Goal: Transaction & Acquisition: Purchase product/service

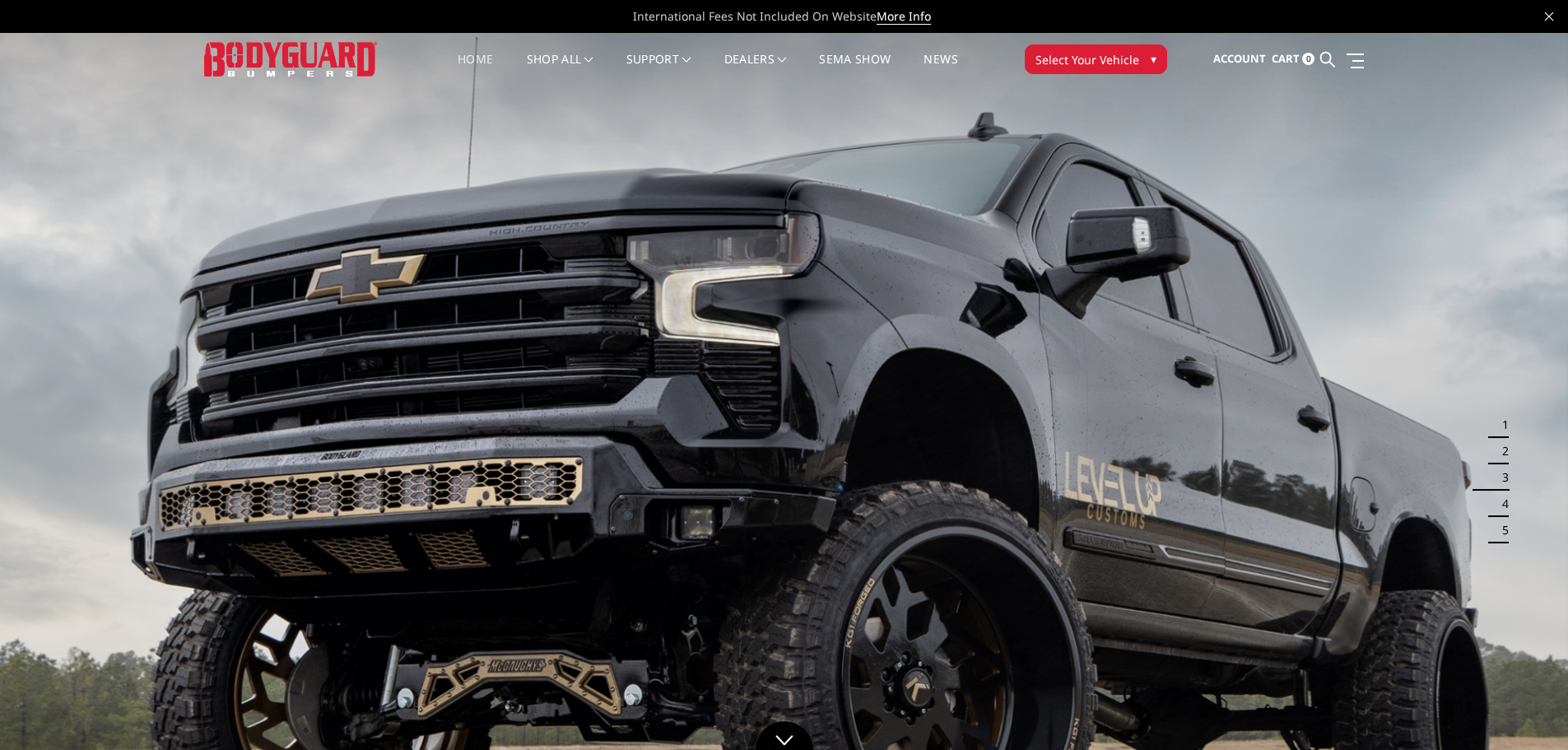
scroll to position [82, 0]
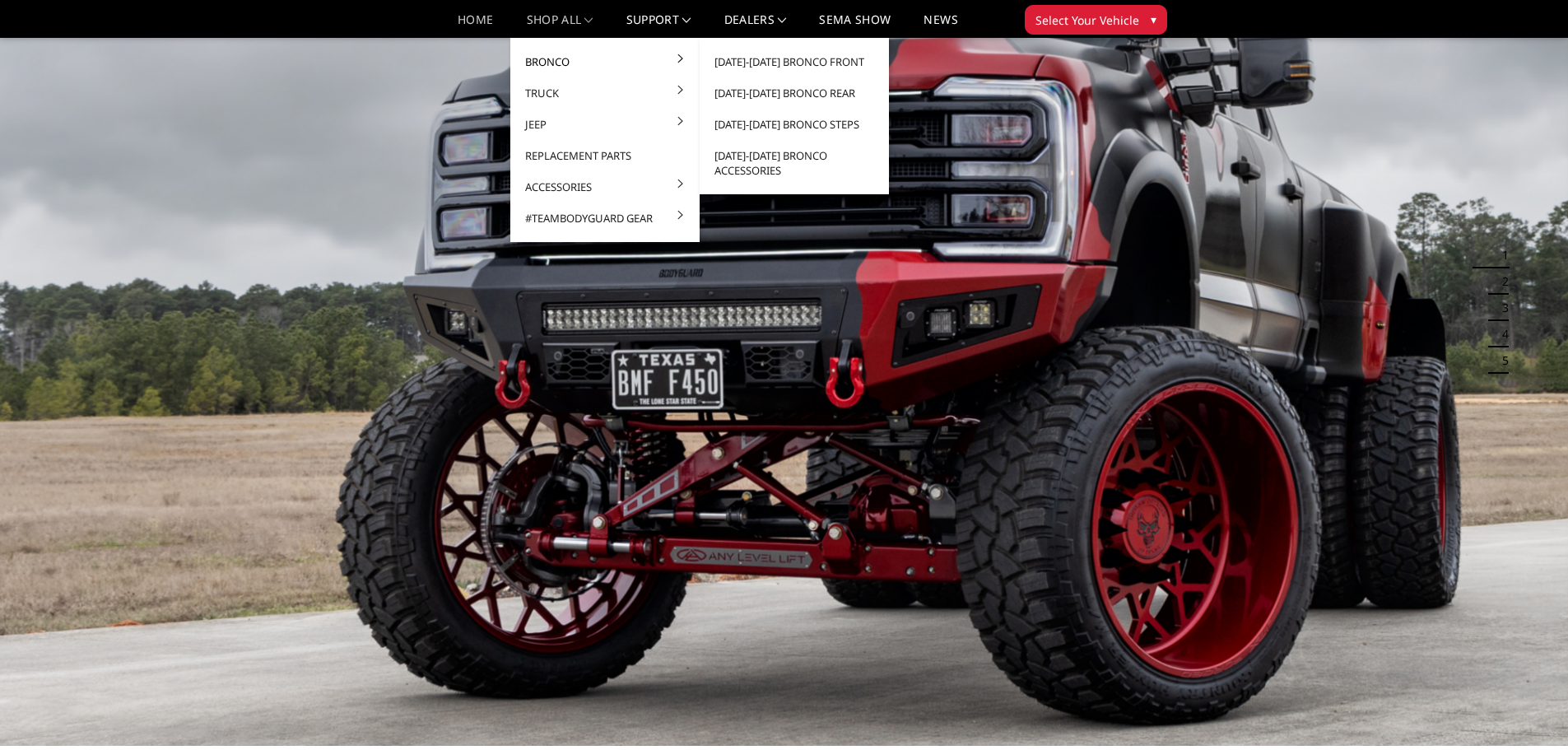
click at [536, 69] on link "Bronco" at bounding box center [605, 62] width 176 height 32
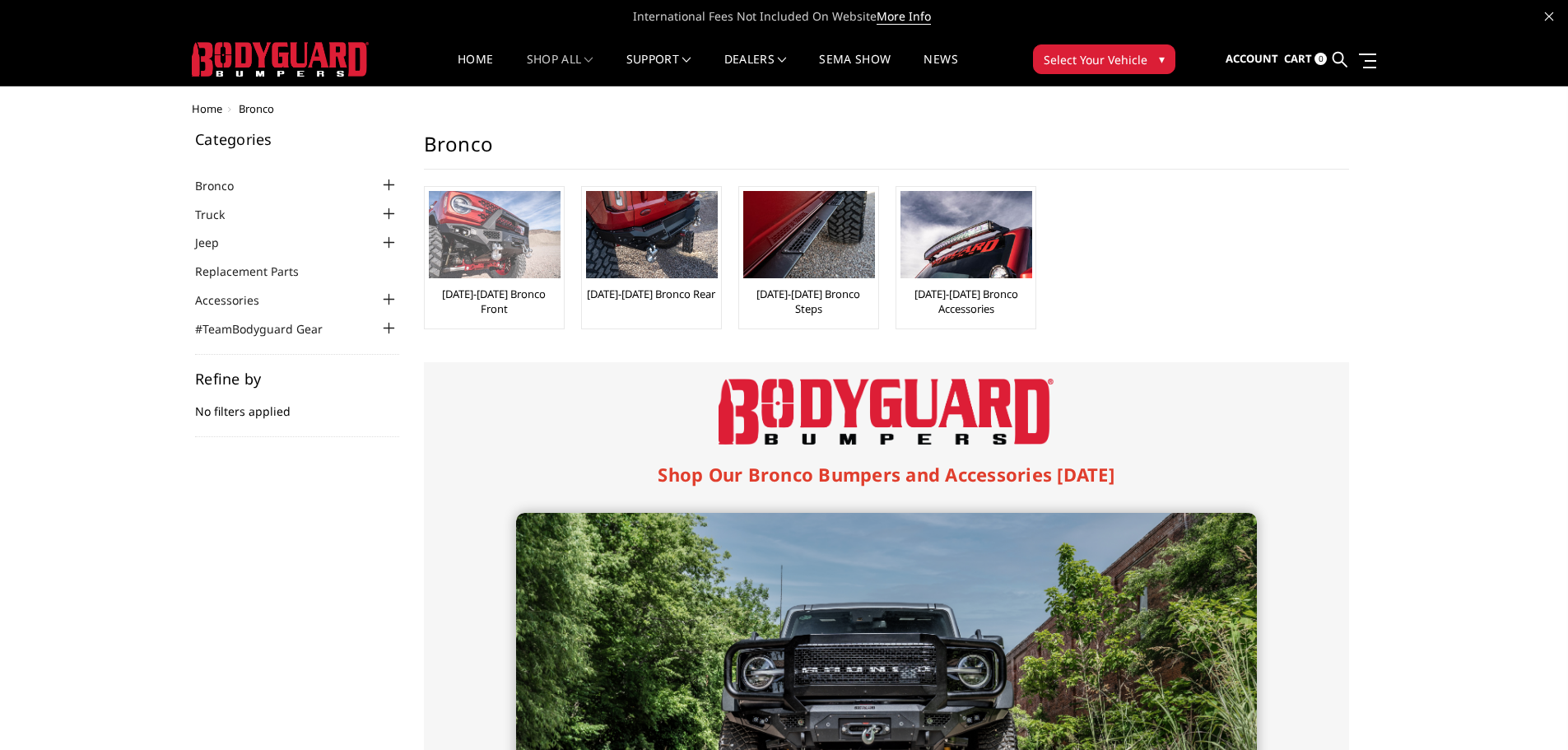
click at [515, 235] on img at bounding box center [494, 235] width 131 height 87
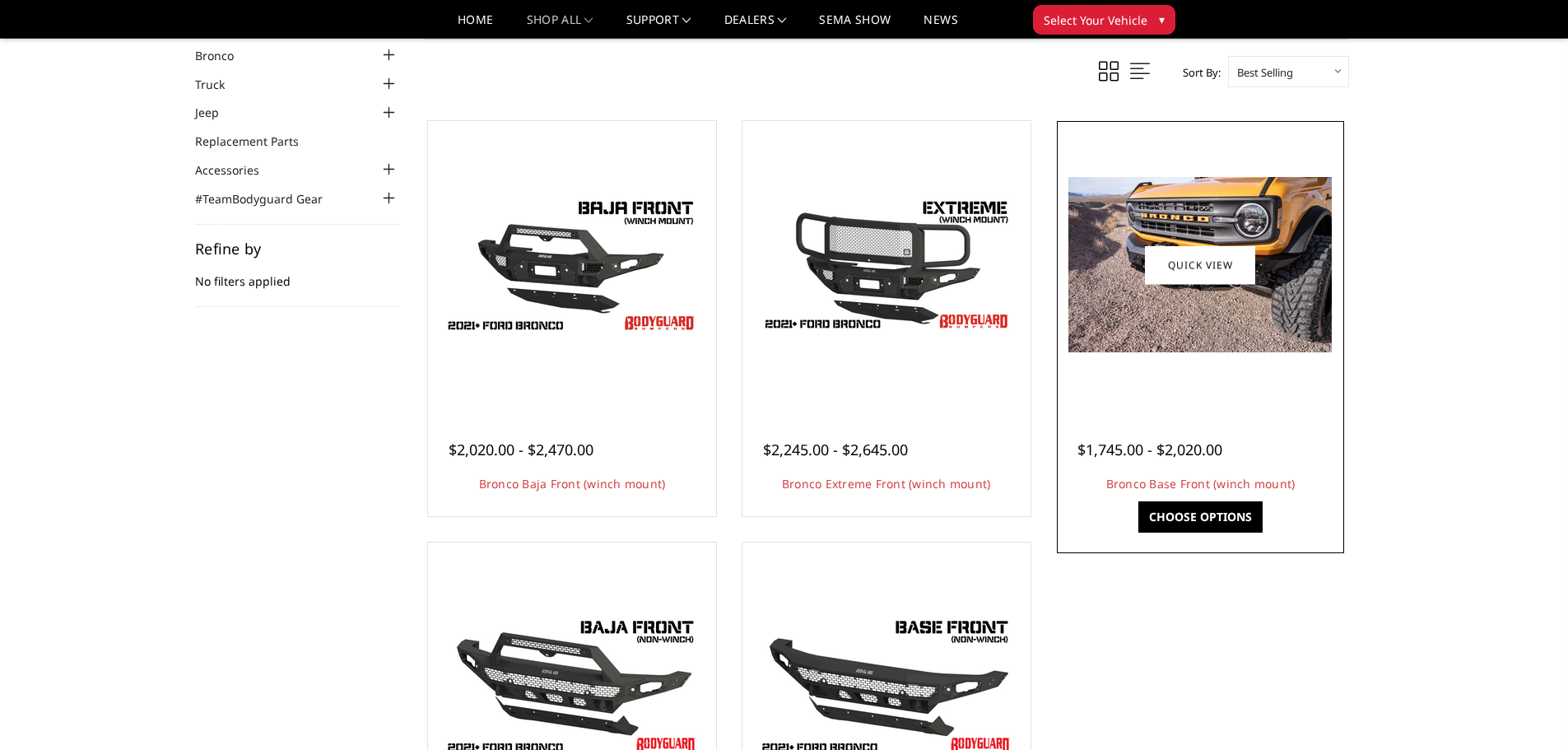
scroll to position [82, 0]
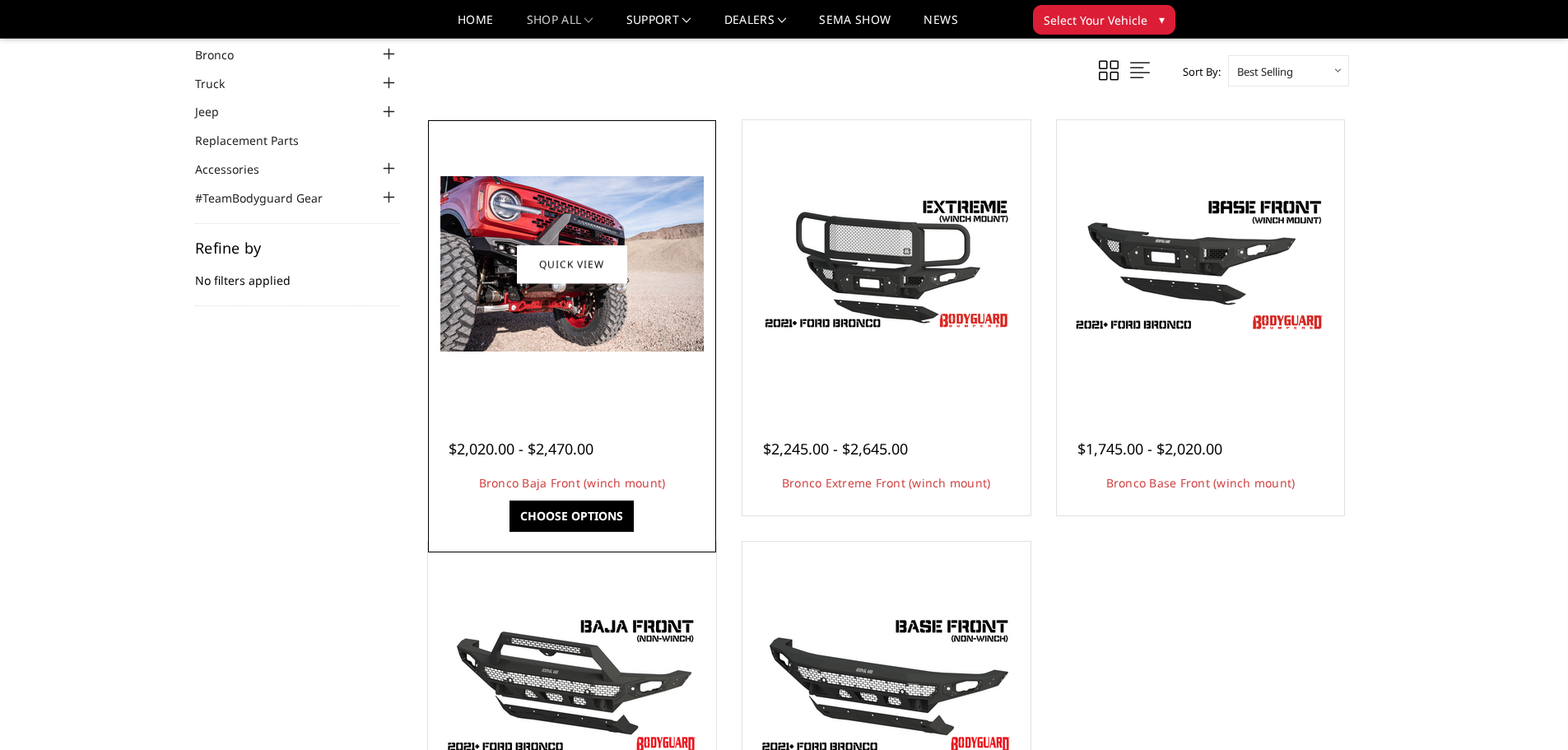
click at [545, 244] on img at bounding box center [572, 264] width 264 height 176
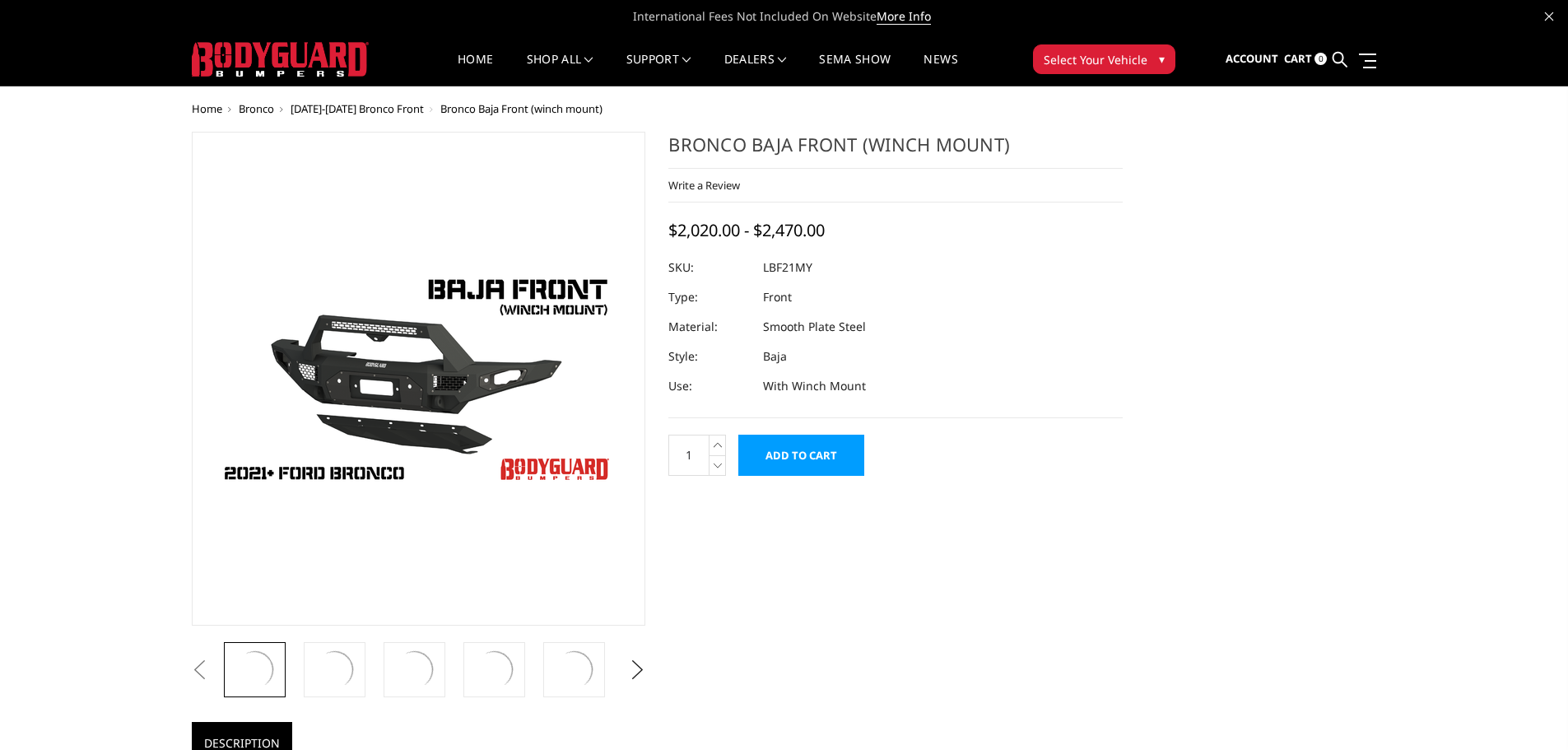
click at [561, 275] on figure at bounding box center [419, 378] width 455 height 494
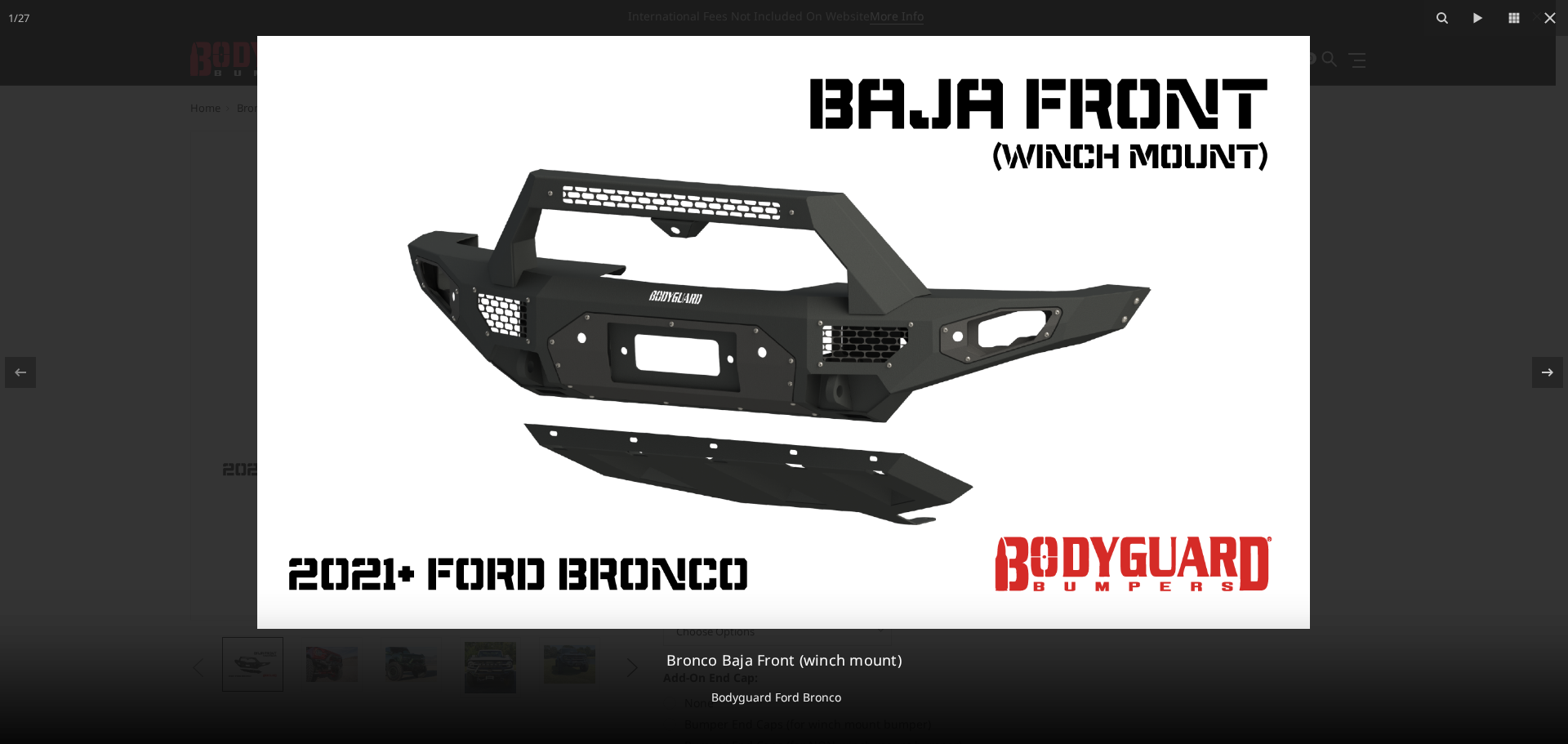
click at [1392, 209] on div at bounding box center [784, 372] width 1568 height 744
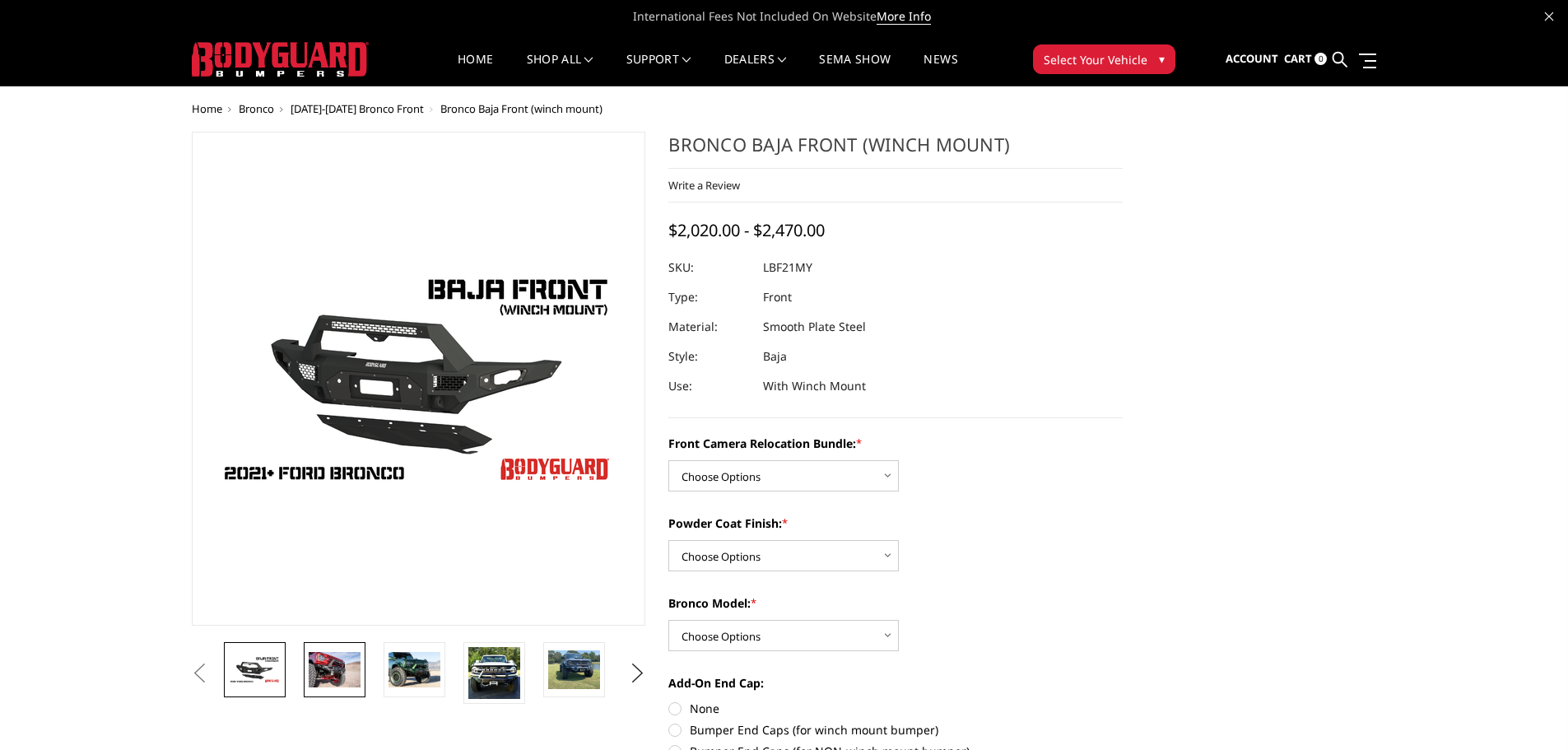
click at [324, 666] on img at bounding box center [334, 669] width 52 height 34
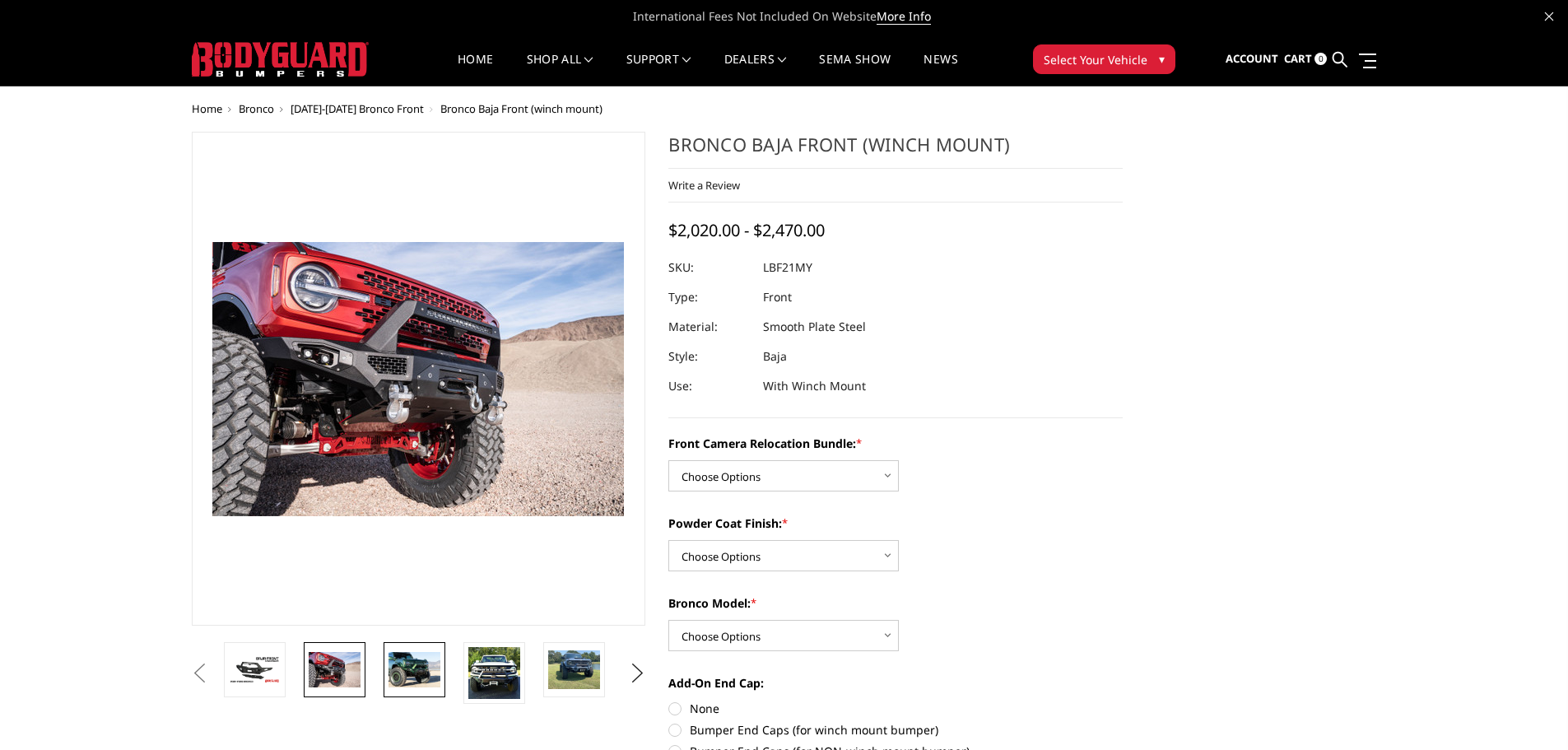
click at [403, 665] on img at bounding box center [414, 669] width 52 height 34
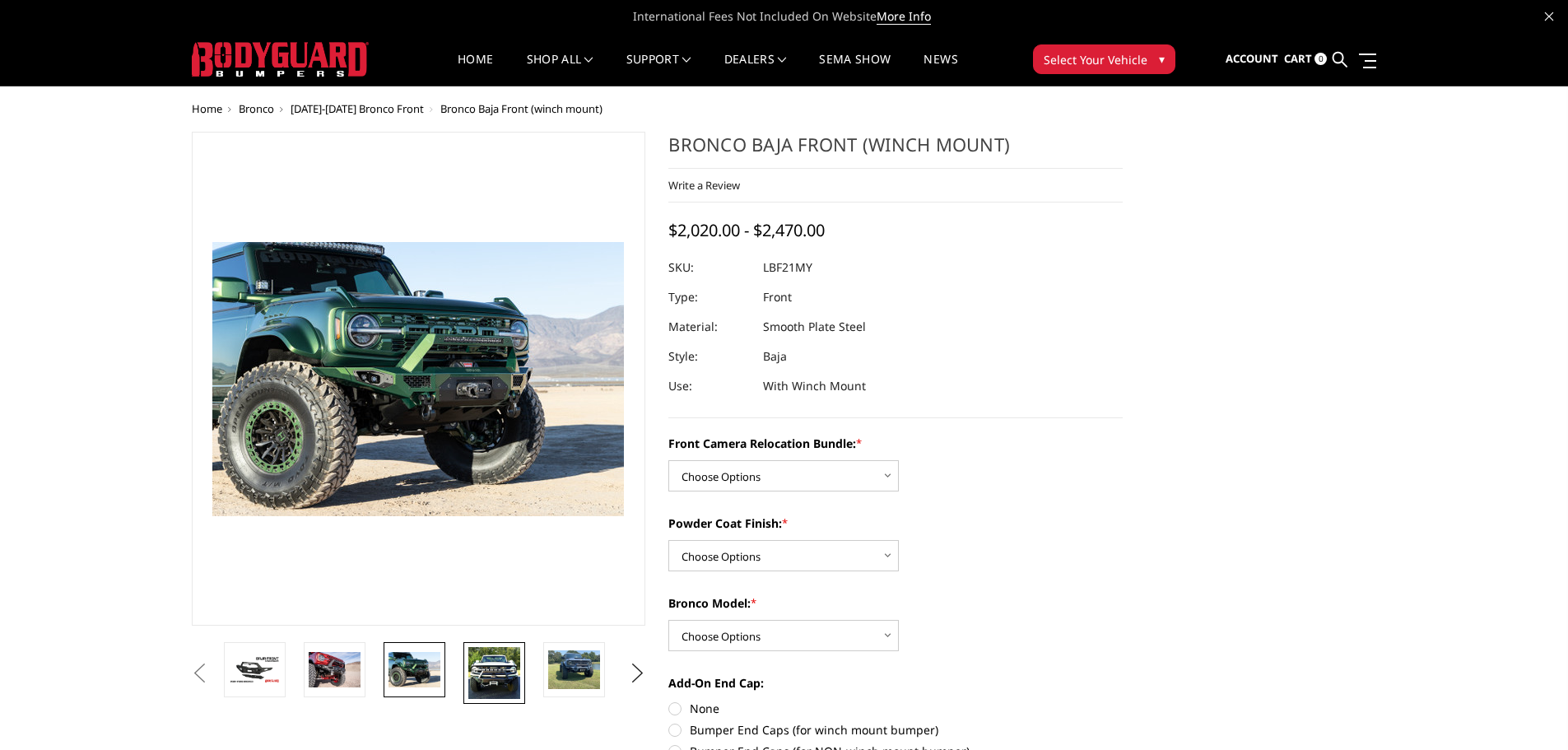
click at [500, 688] on img at bounding box center [494, 672] width 52 height 52
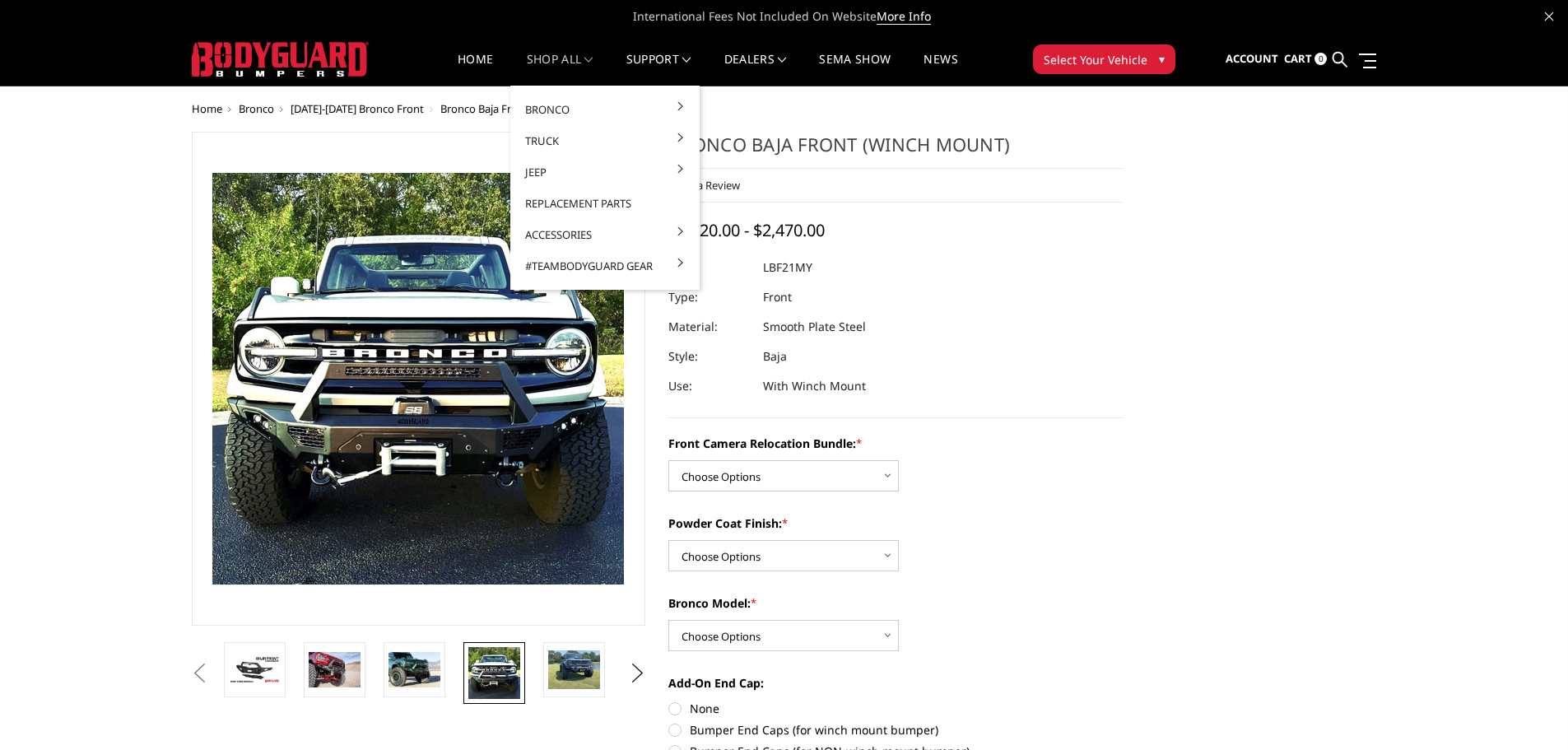
click at [579, 54] on link "shop all" at bounding box center [561, 69] width 67 height 32
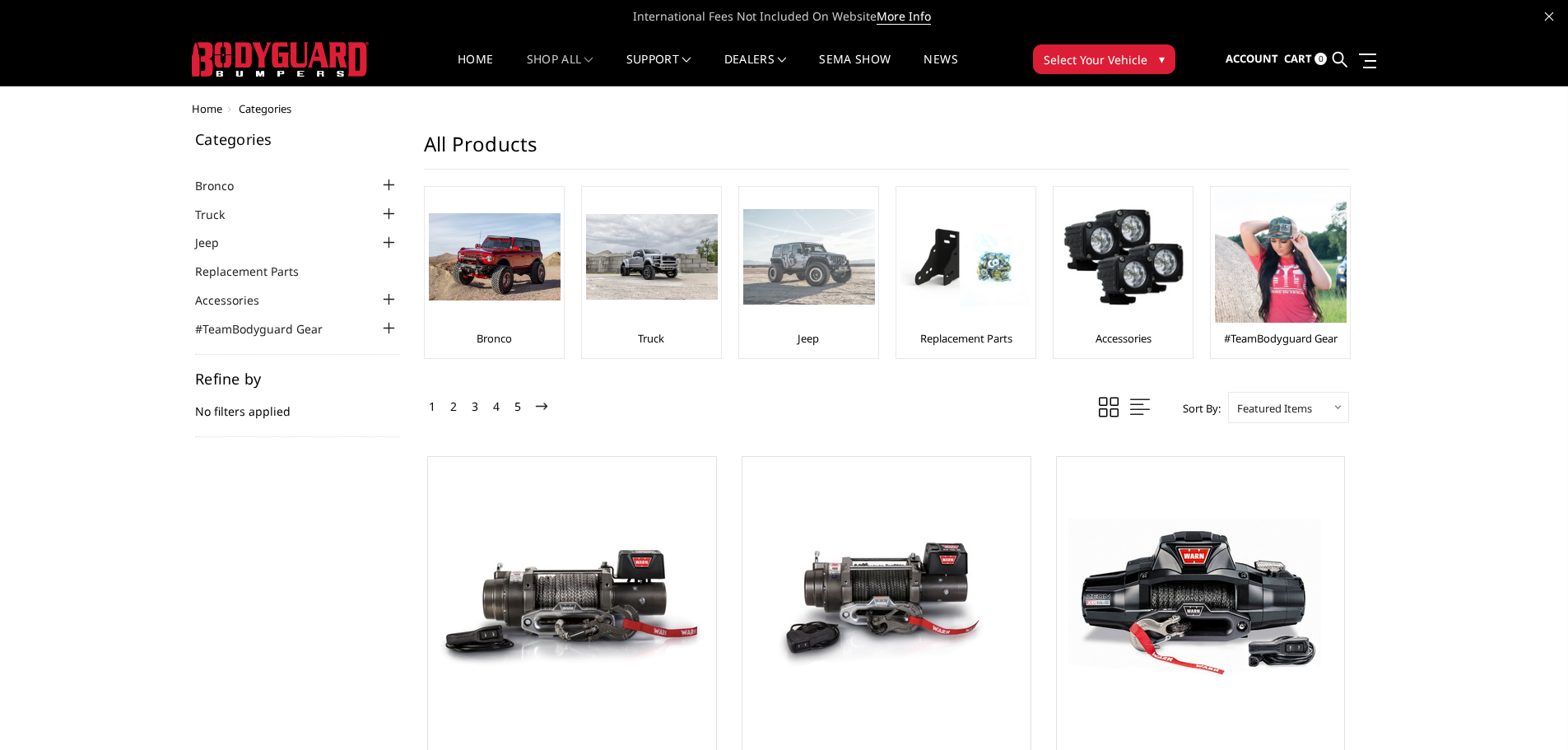
click at [780, 285] on img at bounding box center [809, 257] width 131 height 96
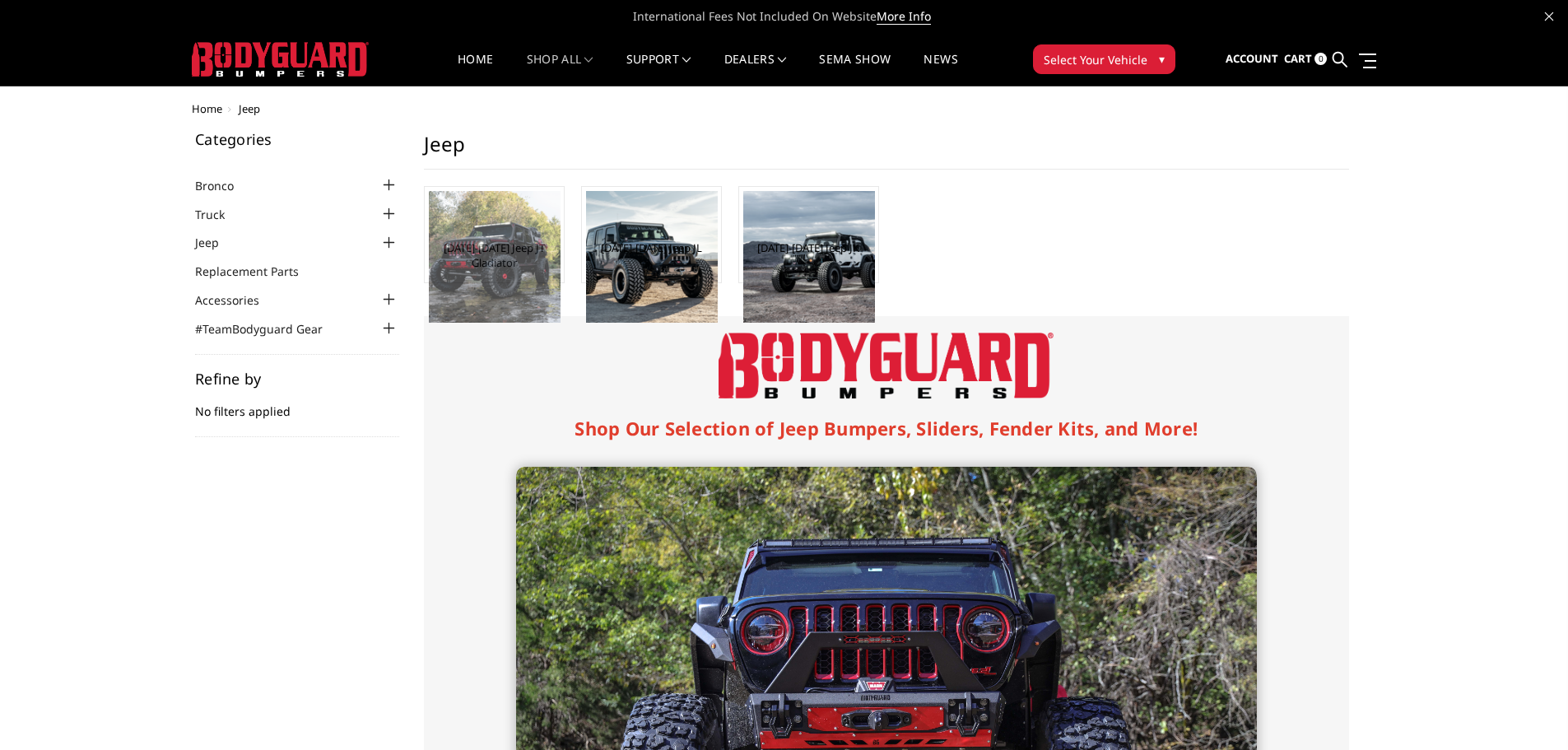
click at [518, 265] on img at bounding box center [494, 256] width 131 height 131
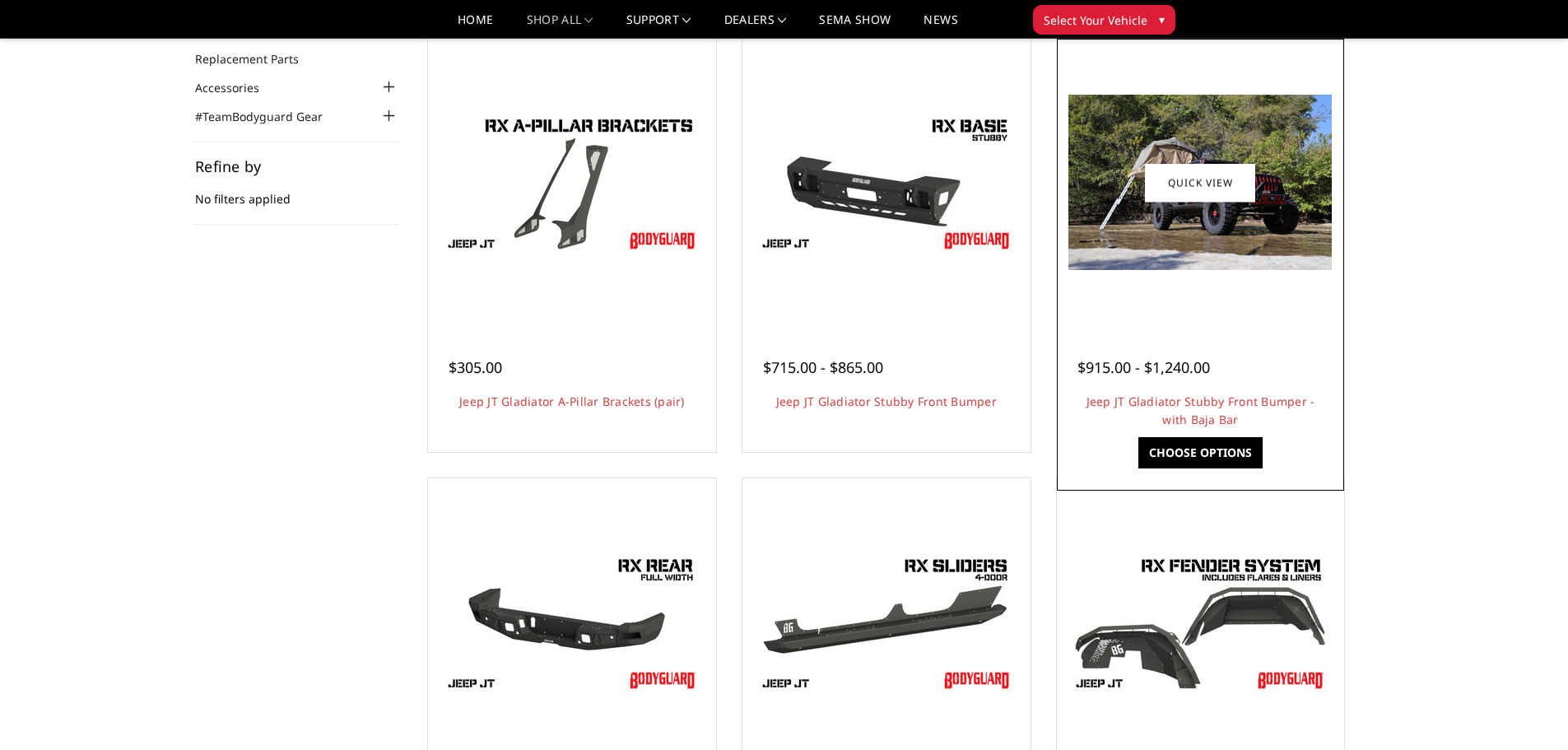
scroll to position [165, 0]
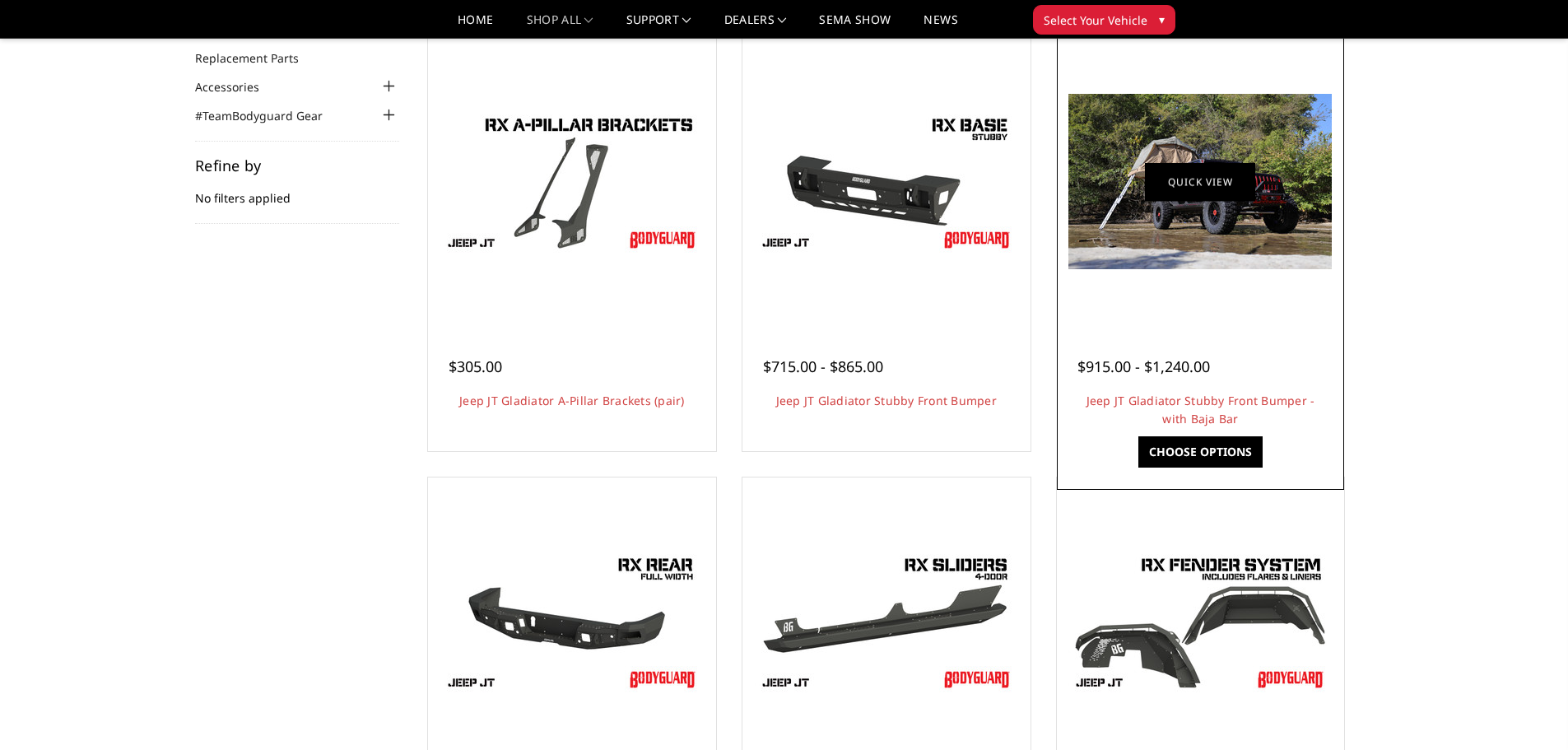
click at [1158, 173] on link "Quick view" at bounding box center [1200, 181] width 111 height 39
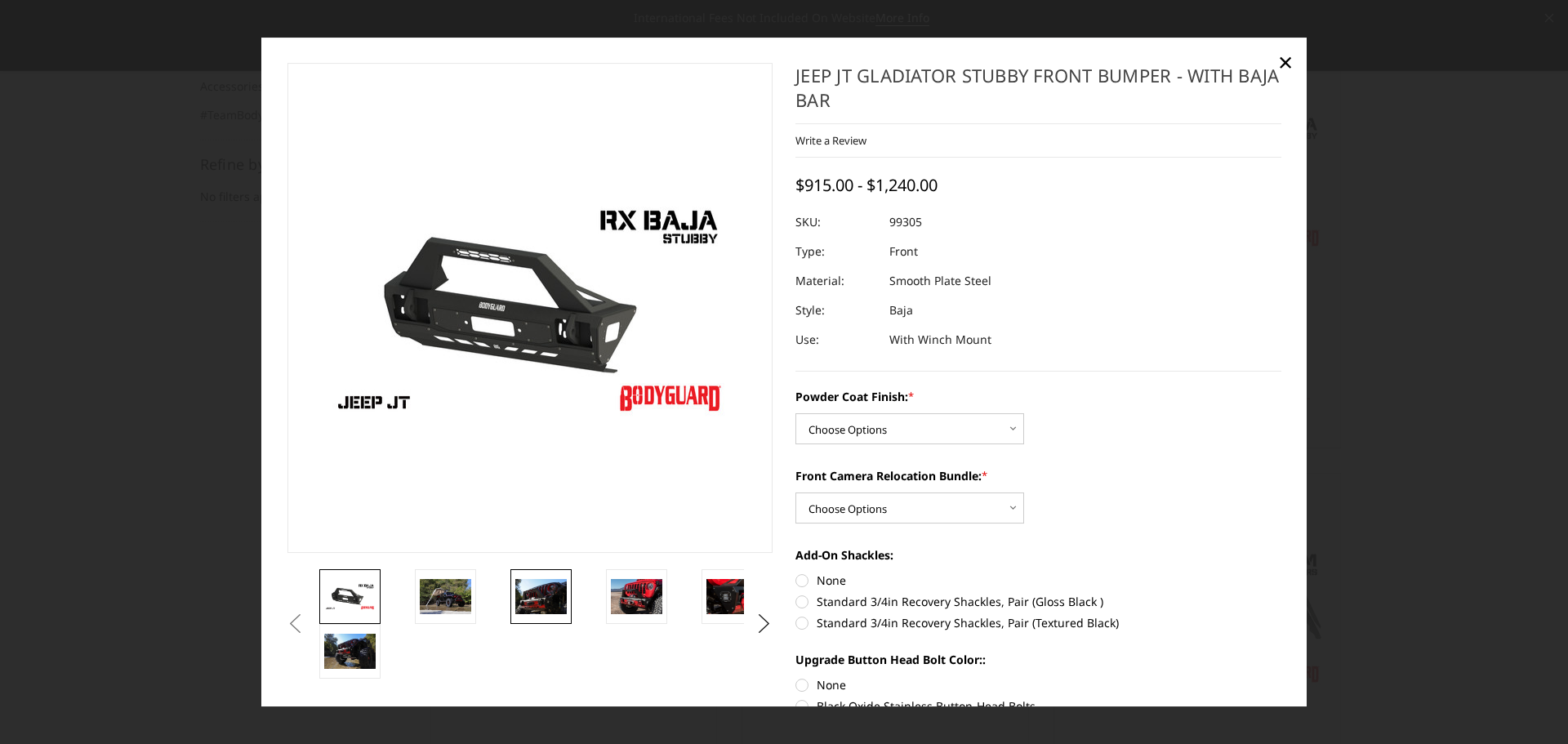
click at [548, 606] on img at bounding box center [540, 597] width 51 height 34
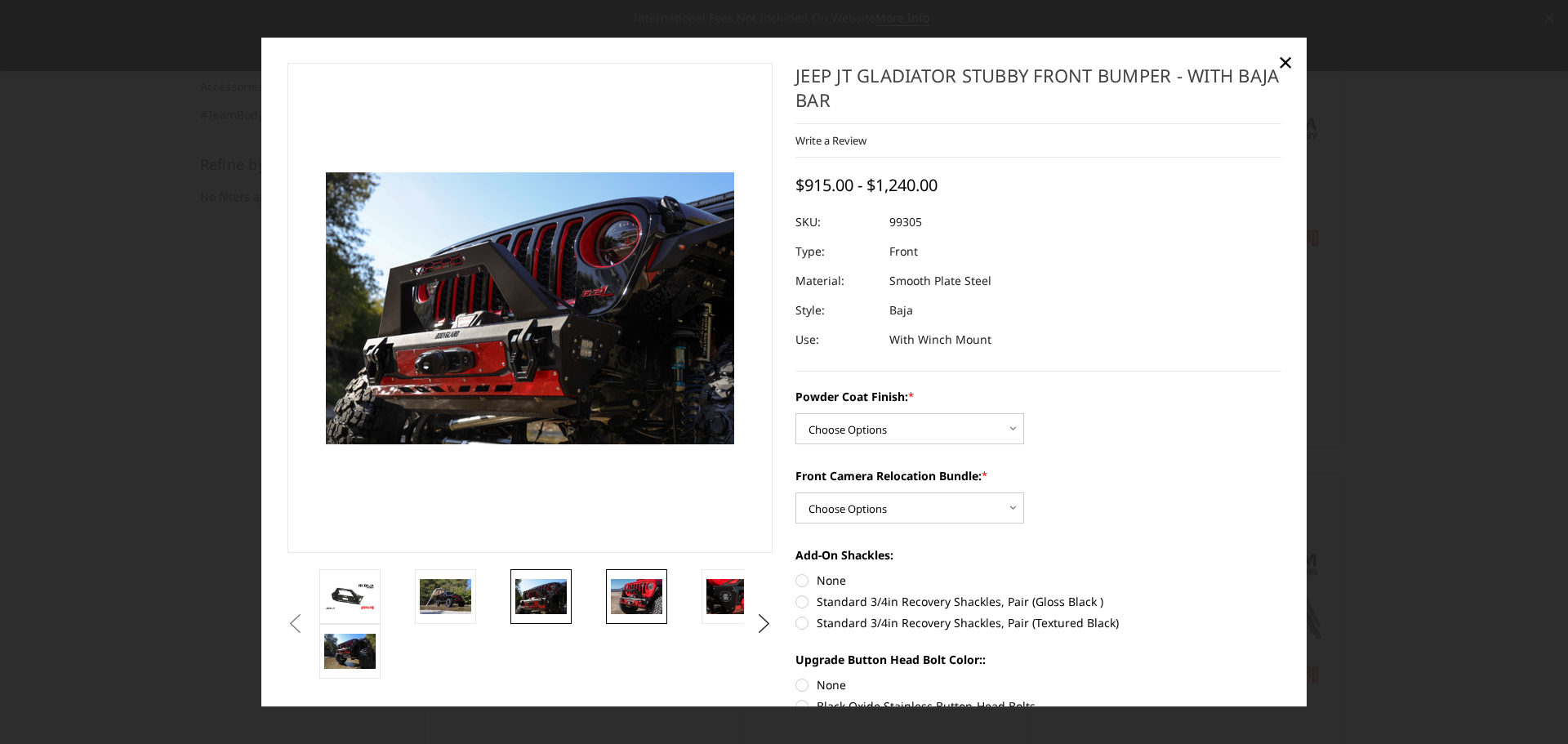
click at [640, 599] on img at bounding box center [636, 597] width 51 height 34
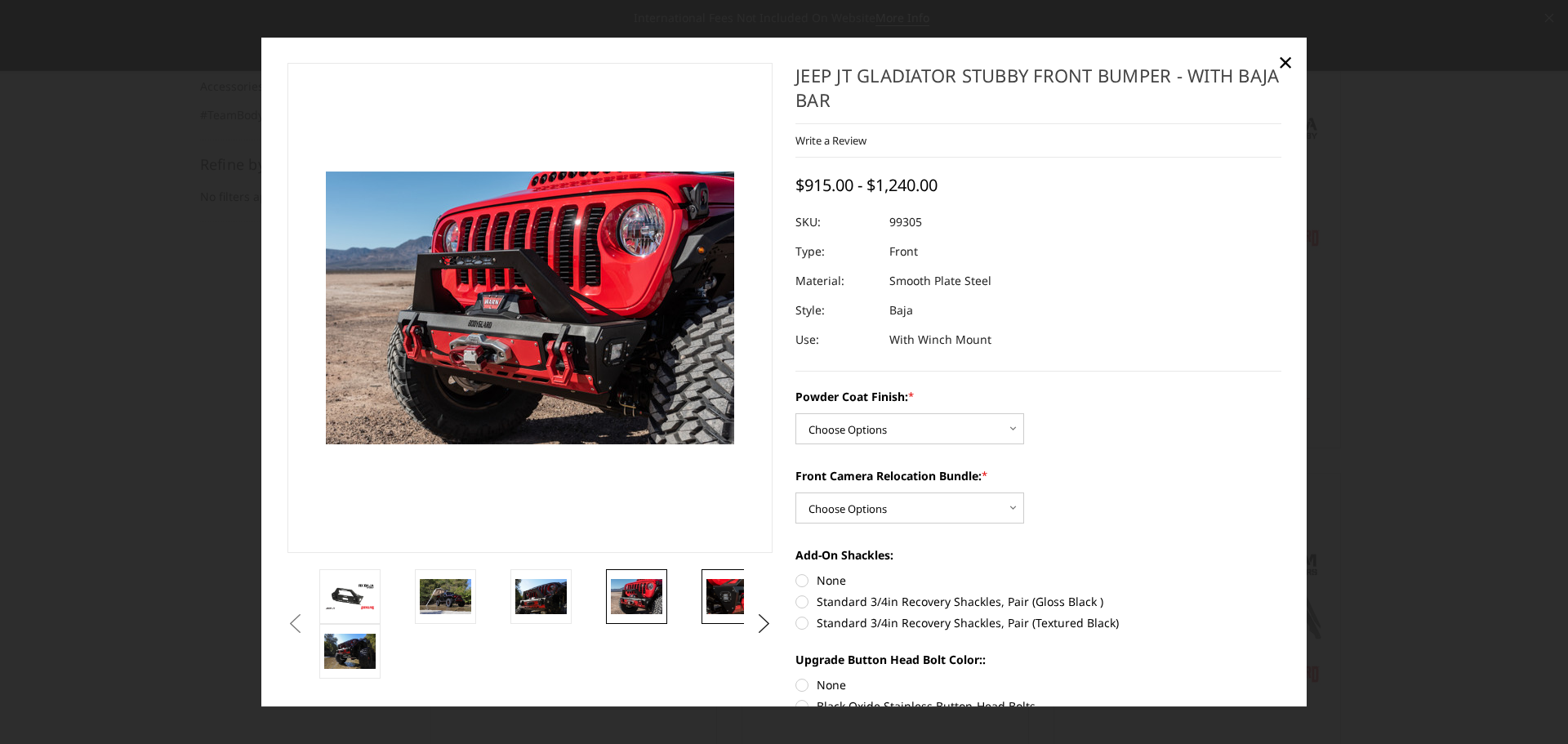
click at [730, 598] on img at bounding box center [731, 597] width 51 height 34
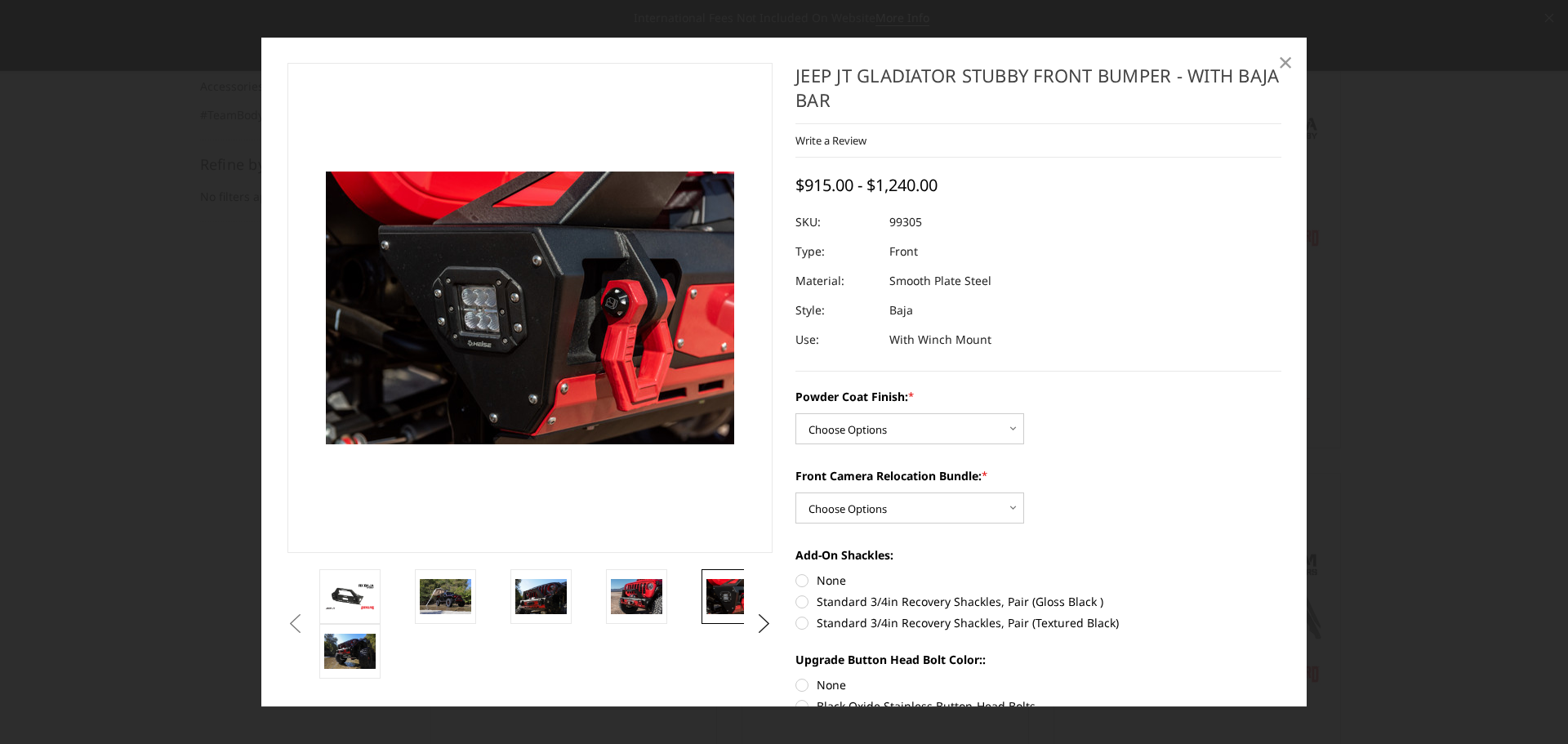
click at [1281, 62] on span "×" at bounding box center [1285, 61] width 14 height 35
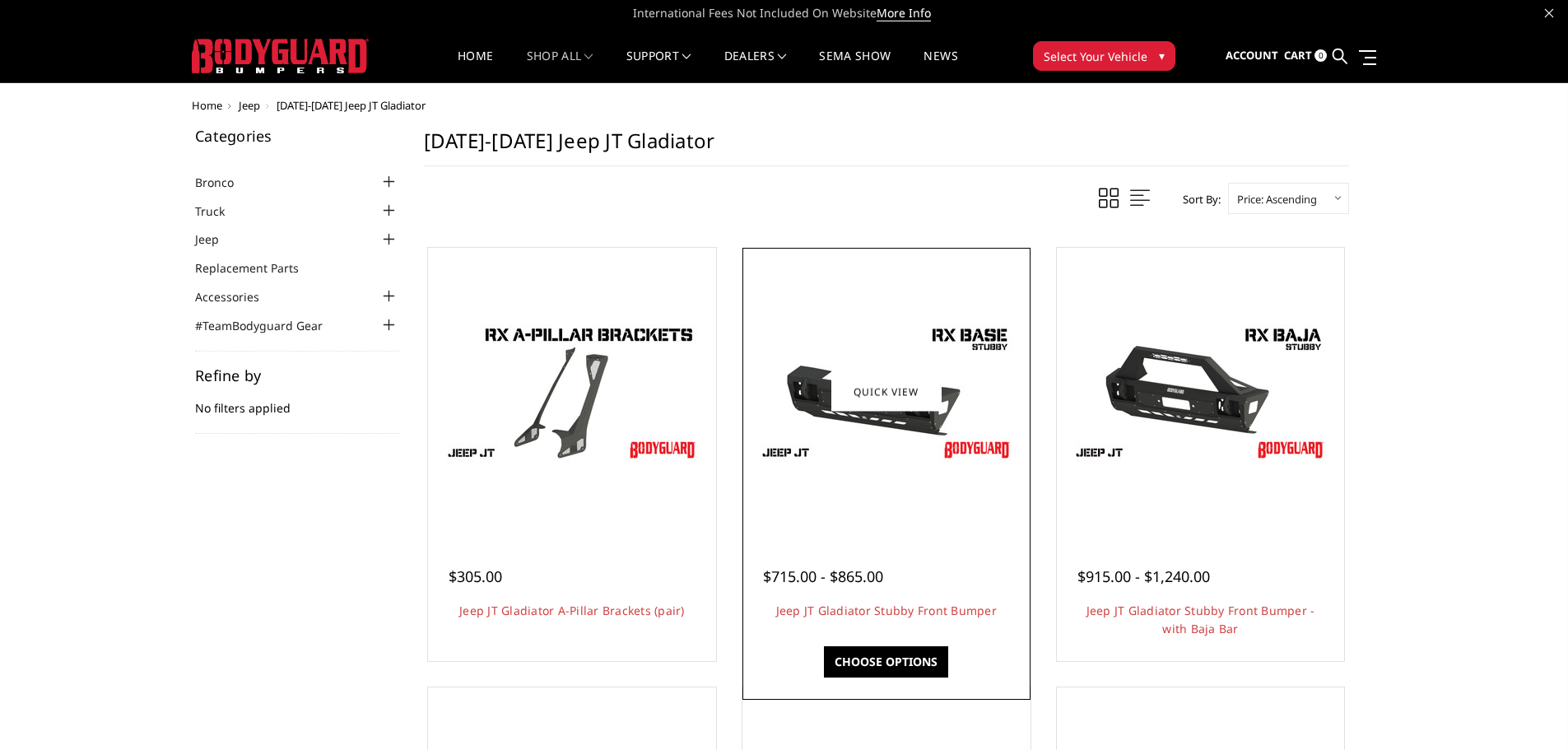
scroll to position [0, 0]
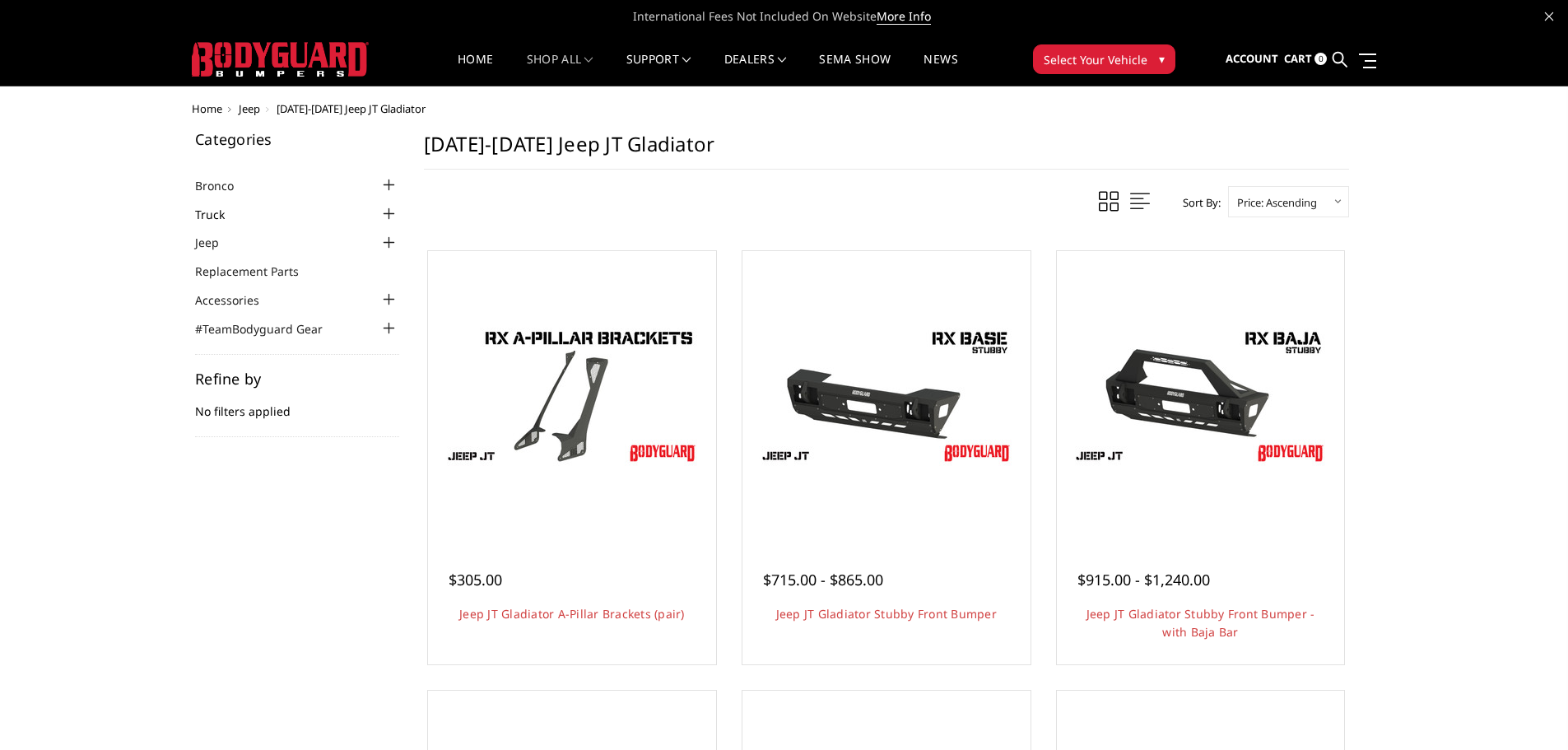
click at [218, 221] on link "Truck" at bounding box center [219, 214] width 50 height 17
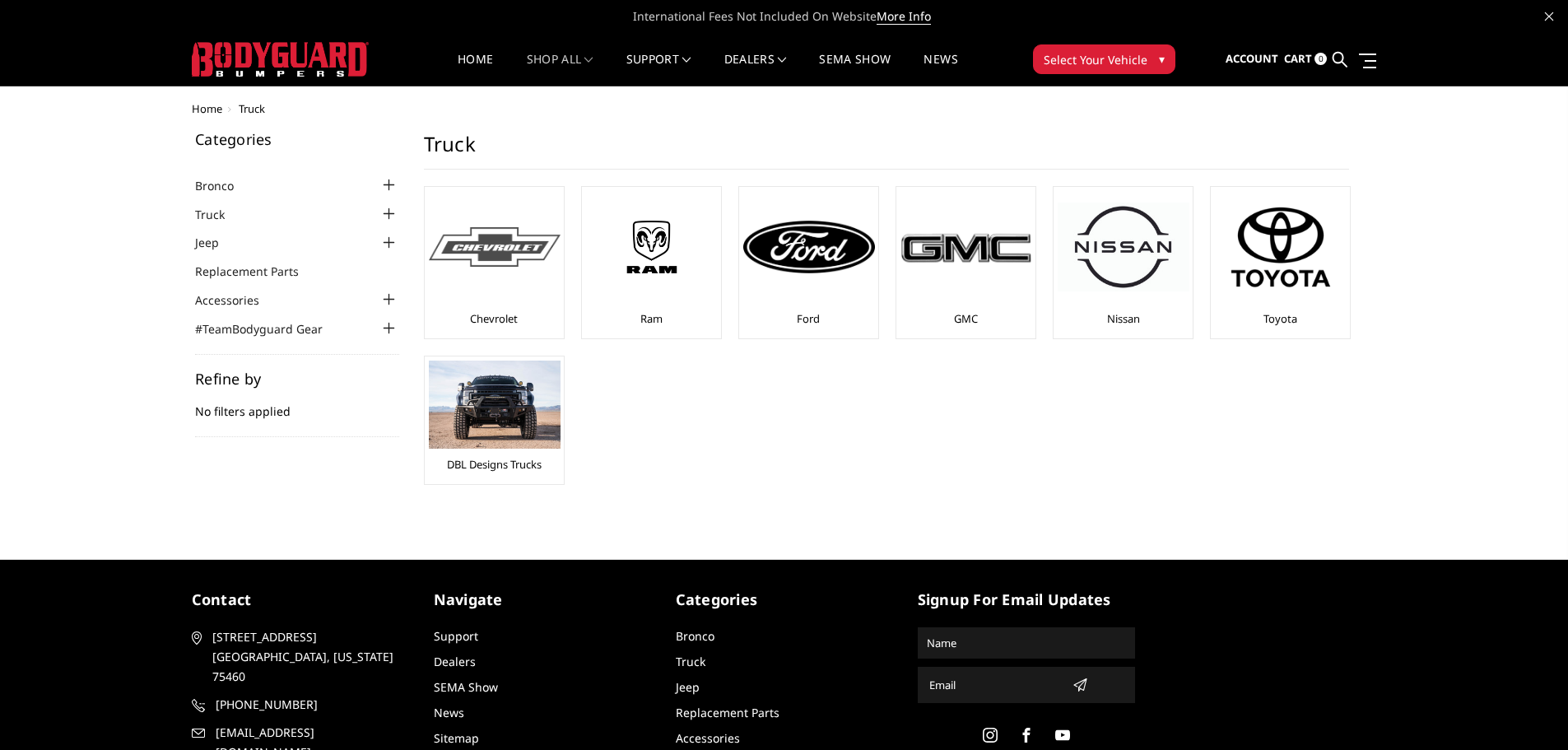
click at [535, 274] on div at bounding box center [494, 247] width 131 height 112
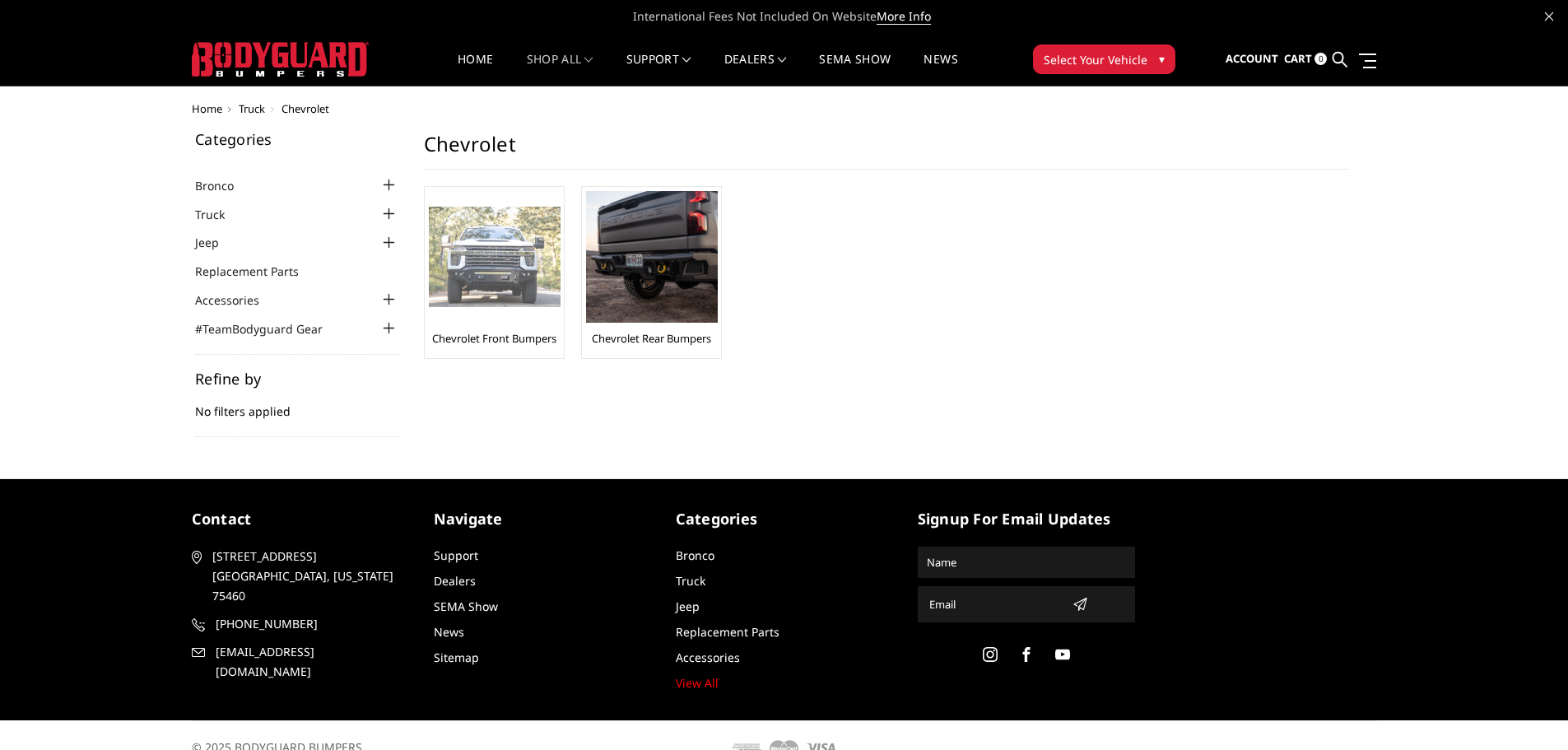
click at [500, 264] on img at bounding box center [494, 257] width 131 height 101
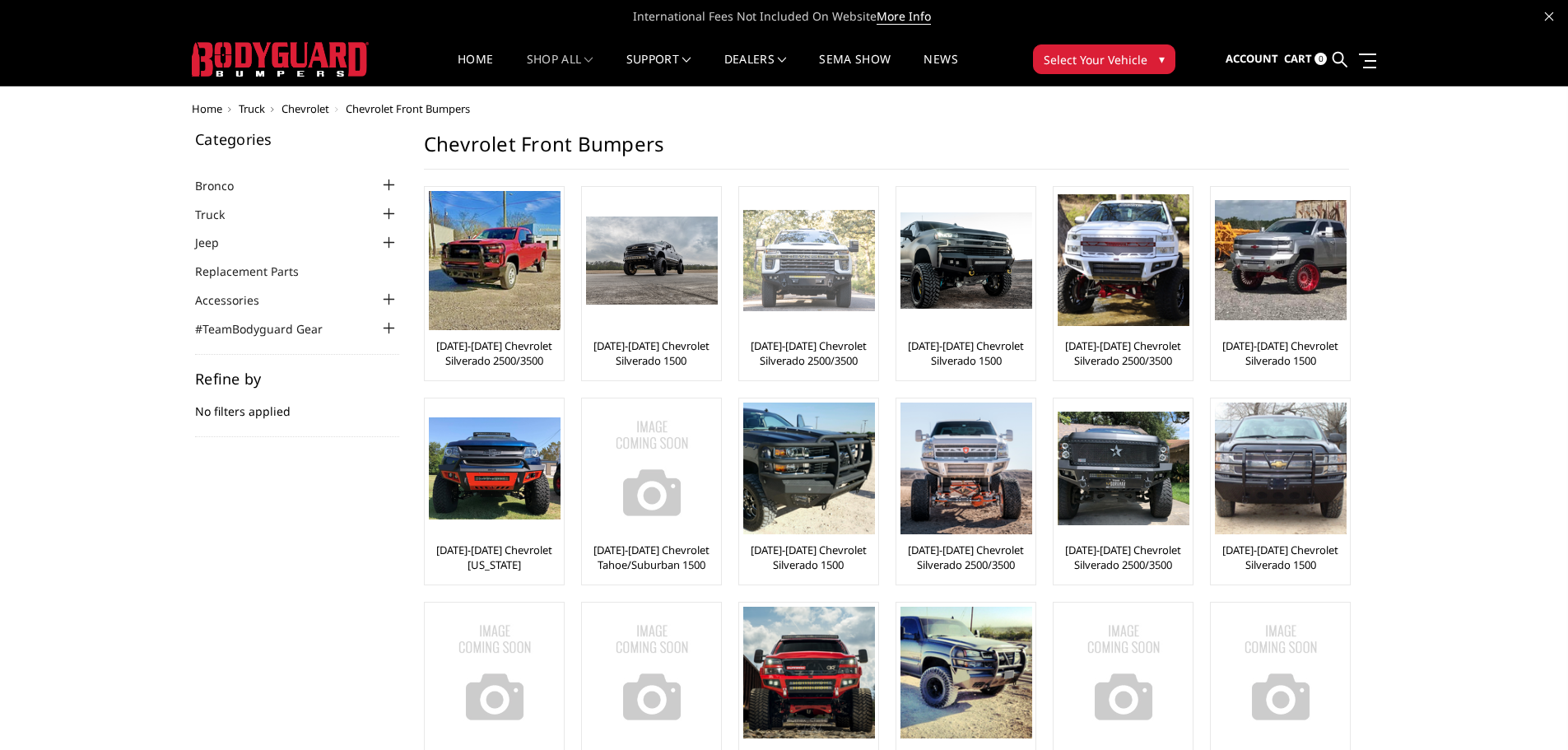
click at [795, 267] on img at bounding box center [809, 261] width 131 height 101
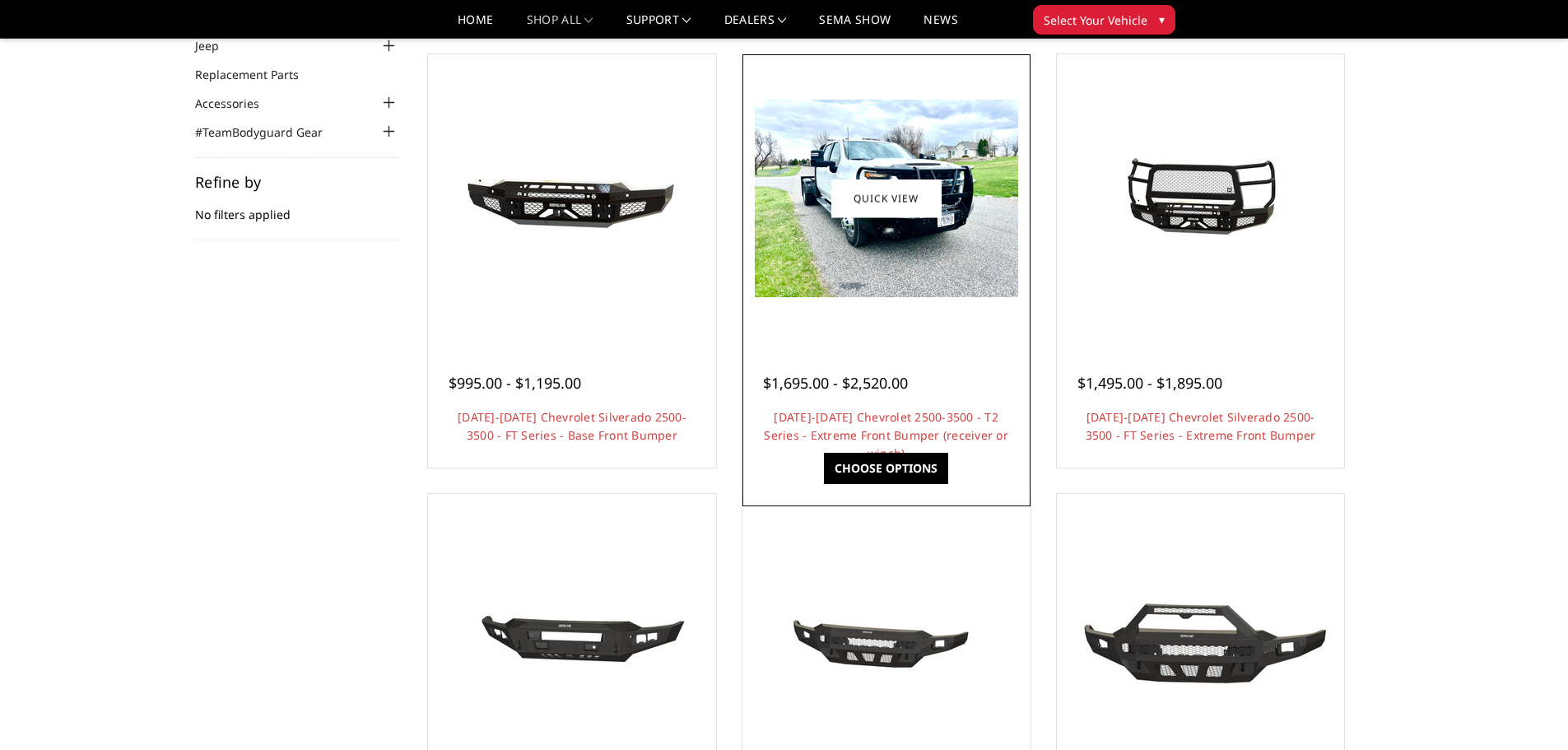
scroll to position [165, 0]
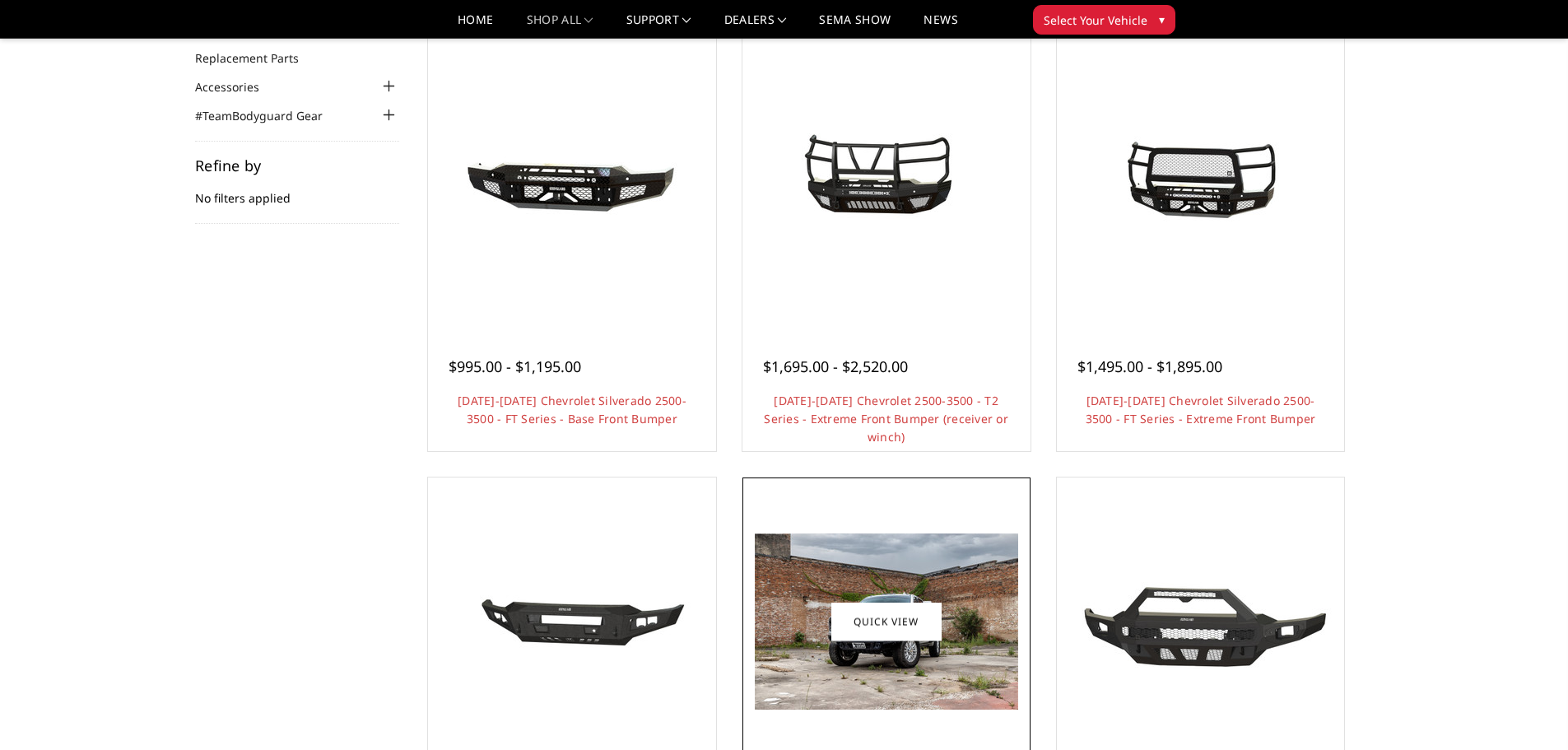
click at [861, 680] on img at bounding box center [886, 621] width 264 height 176
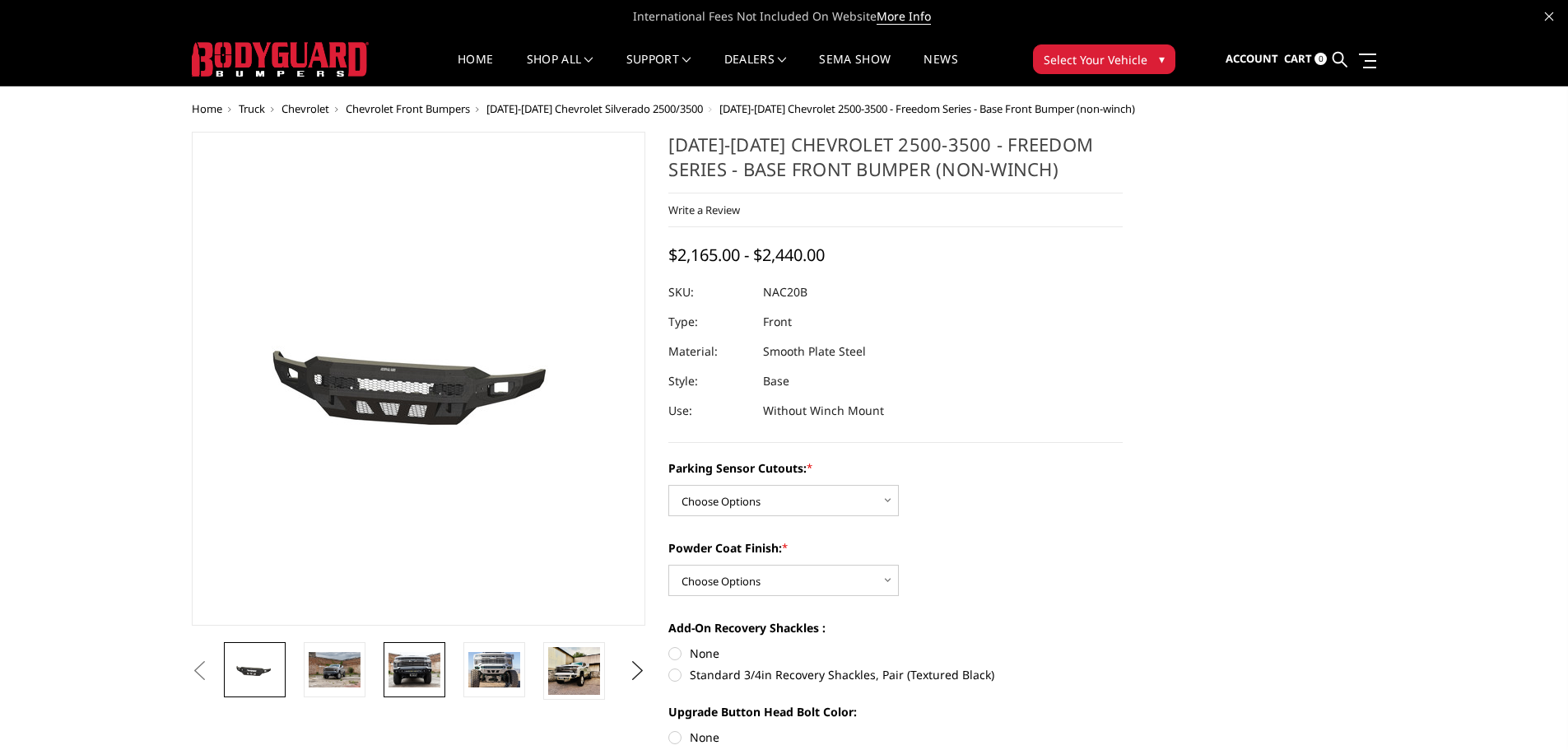
click at [429, 680] on img at bounding box center [414, 669] width 52 height 34
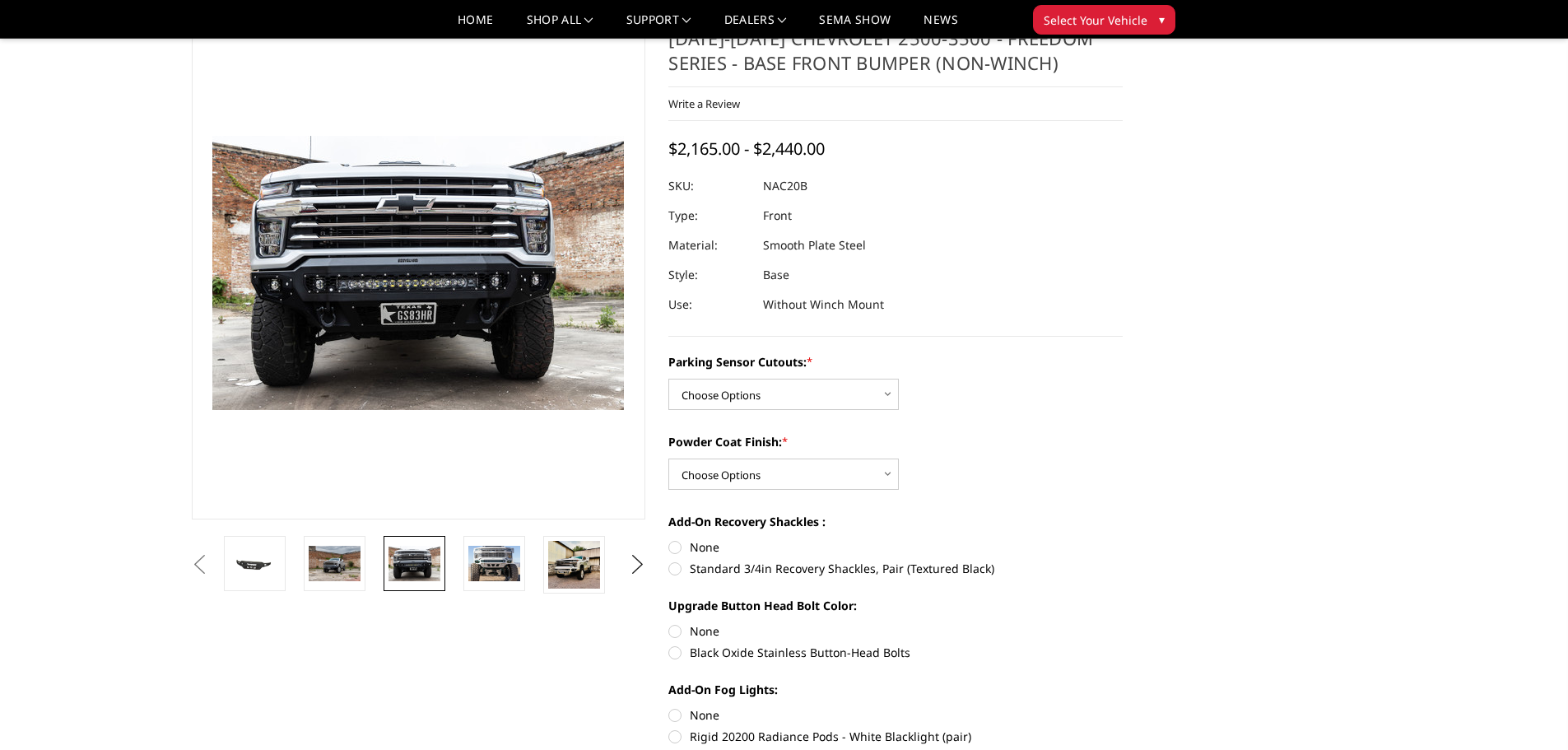
scroll to position [82, 0]
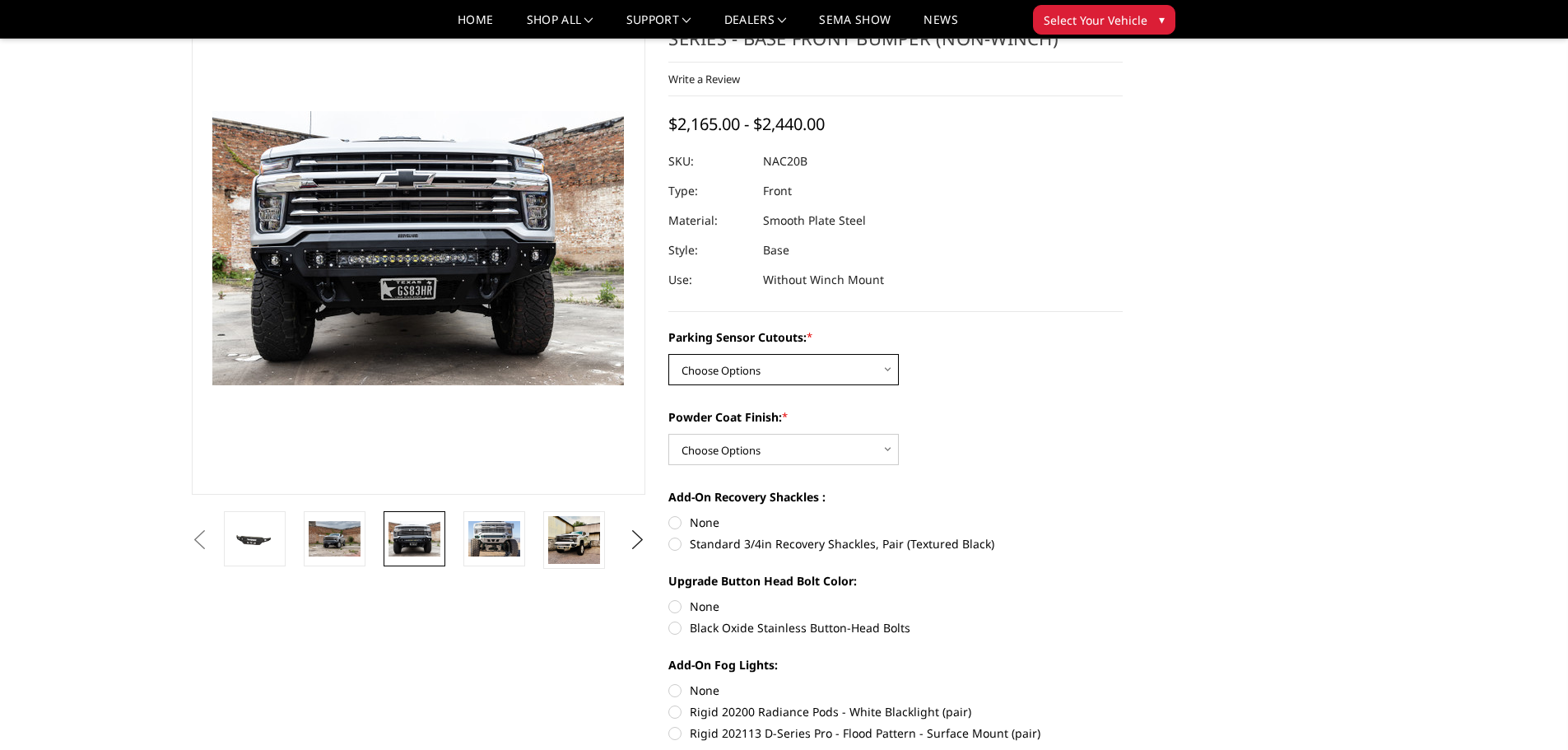
click at [777, 354] on select "Choose Options No - Without Parking Sensor Cutouts Yes - With Parking Sensor Cu…" at bounding box center [784, 370] width 230 height 32
click at [976, 409] on label "Powder Coat Finish: *" at bounding box center [896, 417] width 455 height 17
click at [899, 434] on select "Choose Options Bare Metal Texture Black Powder Coat" at bounding box center [784, 449] width 230 height 32
